Goal: Information Seeking & Learning: Understand process/instructions

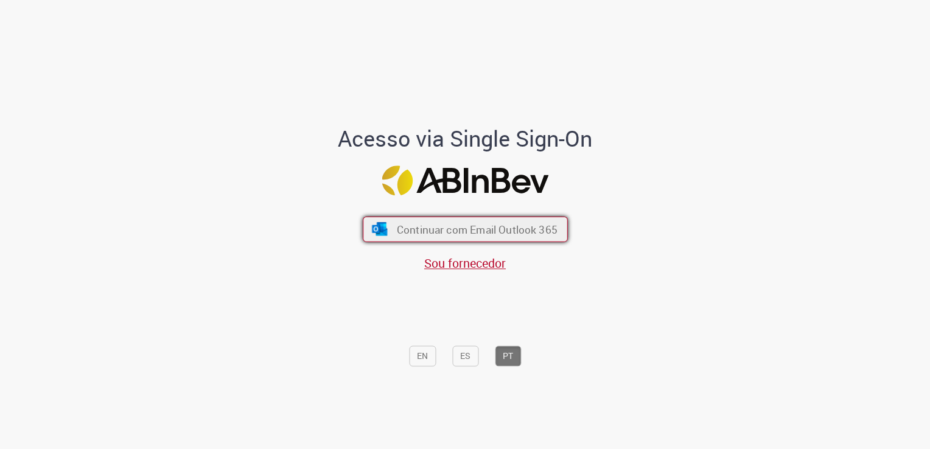
click at [521, 237] on button "Continuar com Email Outlook 365" at bounding box center [465, 230] width 205 height 26
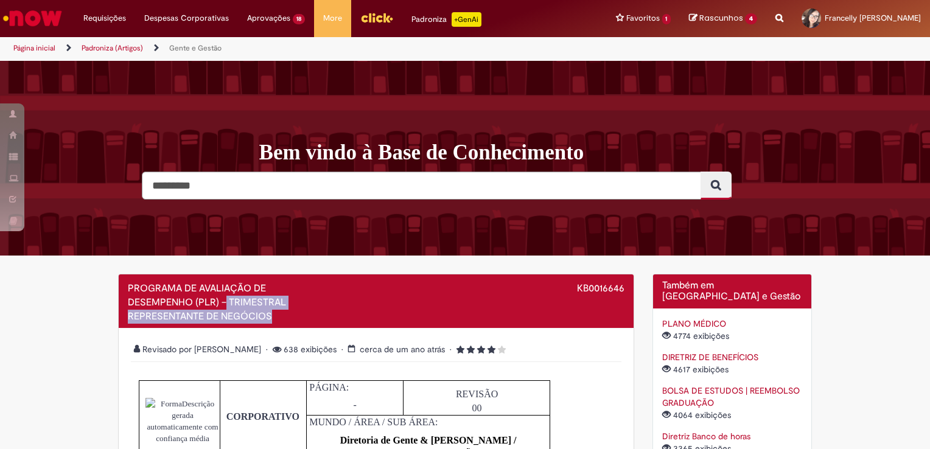
drag, startPoint x: 239, startPoint y: 299, endPoint x: 305, endPoint y: 326, distance: 71.8
click at [305, 326] on div "PROGRAMA DE AVALIAÇÃO DE DESEMPENHO (PLR) – TRIMESTRAL REPRESENTANTE DE NEGÓCIO…" at bounding box center [376, 302] width 515 height 54
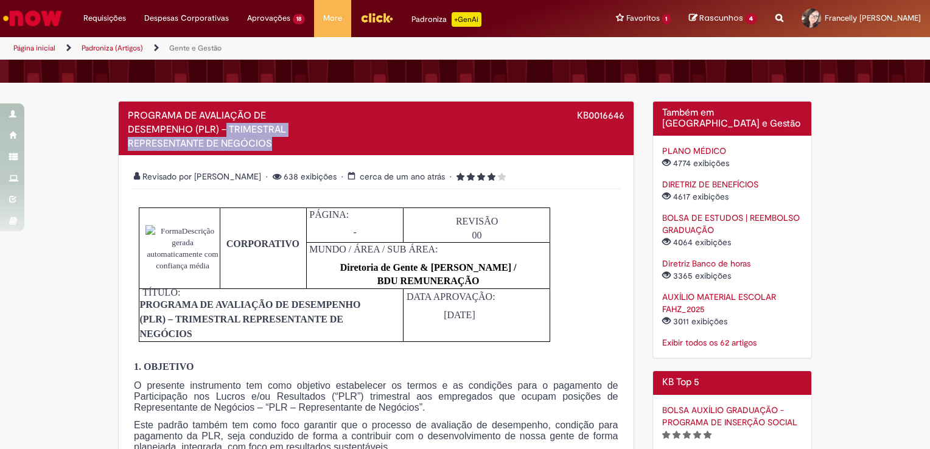
scroll to position [183, 0]
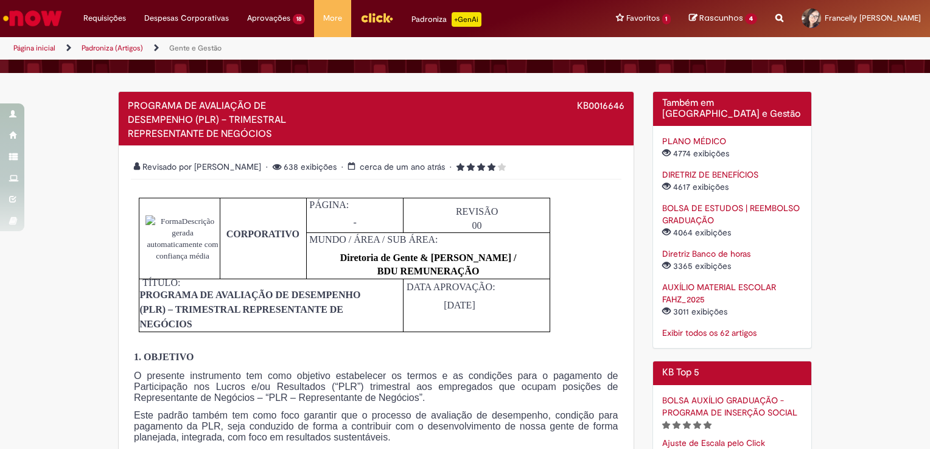
click at [309, 323] on p "PROGRAMA DE AVALIAÇÃO DE DESEMPENHO (PLR) – TRIMESTRAL REPRESENTANTE DE NEGÓCIOS" at bounding box center [260, 310] width 242 height 44
drag, startPoint x: 404, startPoint y: 167, endPoint x: 481, endPoint y: 175, distance: 77.7
drag, startPoint x: 481, startPoint y: 175, endPoint x: 606, endPoint y: 202, distance: 127.8
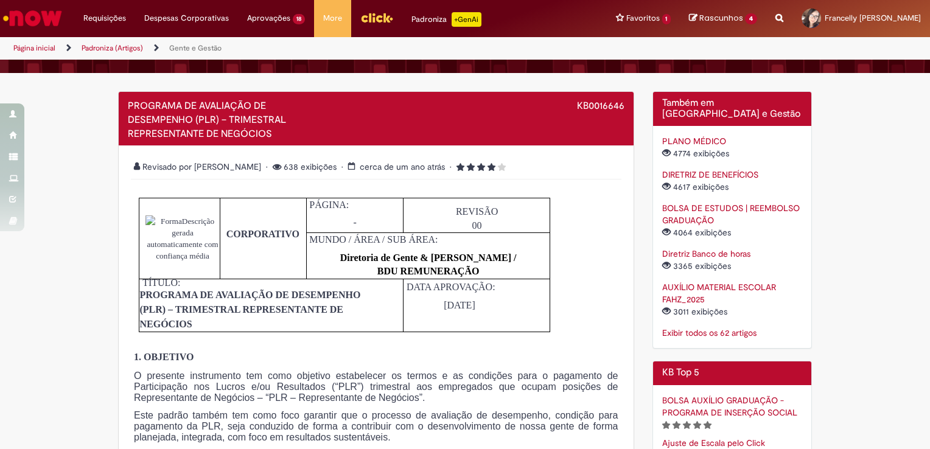
click at [586, 107] on span "KB0016646" at bounding box center [600, 106] width 47 height 12
copy span "KB0016646"
